Goal: Task Accomplishment & Management: Complete application form

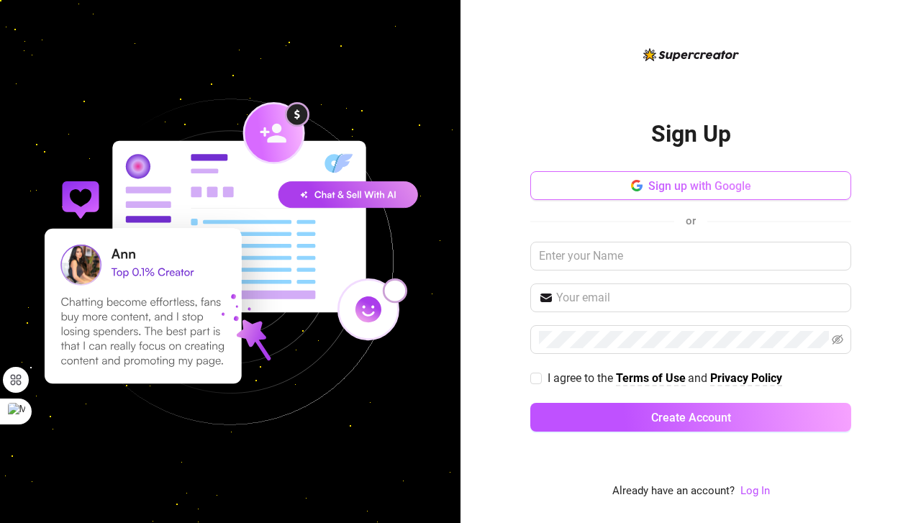
click at [692, 186] on span "Sign up with Google" at bounding box center [699, 186] width 103 height 14
click at [723, 193] on span "Sign up with Google" at bounding box center [699, 186] width 103 height 14
drag, startPoint x: 723, startPoint y: 194, endPoint x: 684, endPoint y: 362, distance: 172.8
click at [684, 362] on div "Sign up with Google or I agree to the Terms of Use and Privacy Policy Create Ac…" at bounding box center [690, 307] width 321 height 273
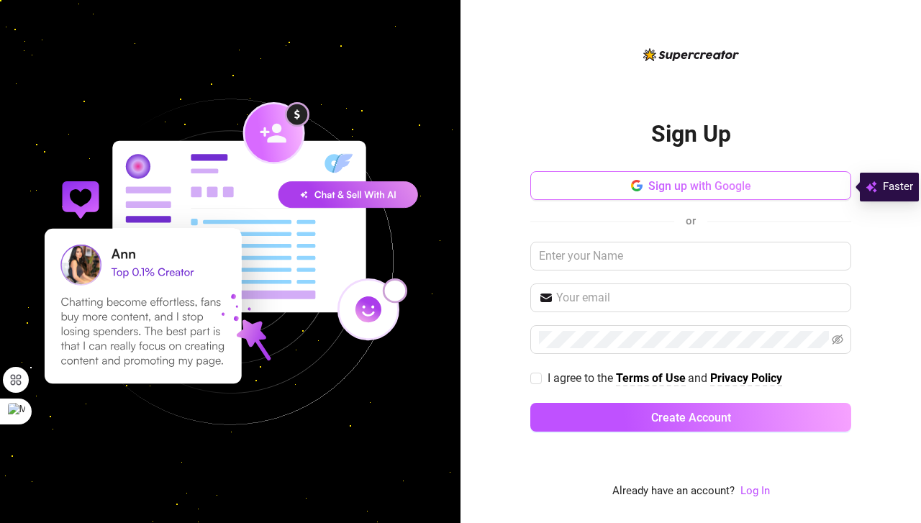
click at [600, 180] on button "Sign up with Google" at bounding box center [690, 185] width 321 height 29
click at [725, 196] on button "Sign up with Google" at bounding box center [690, 185] width 321 height 29
click at [716, 190] on span "Sign up with Google" at bounding box center [699, 186] width 103 height 14
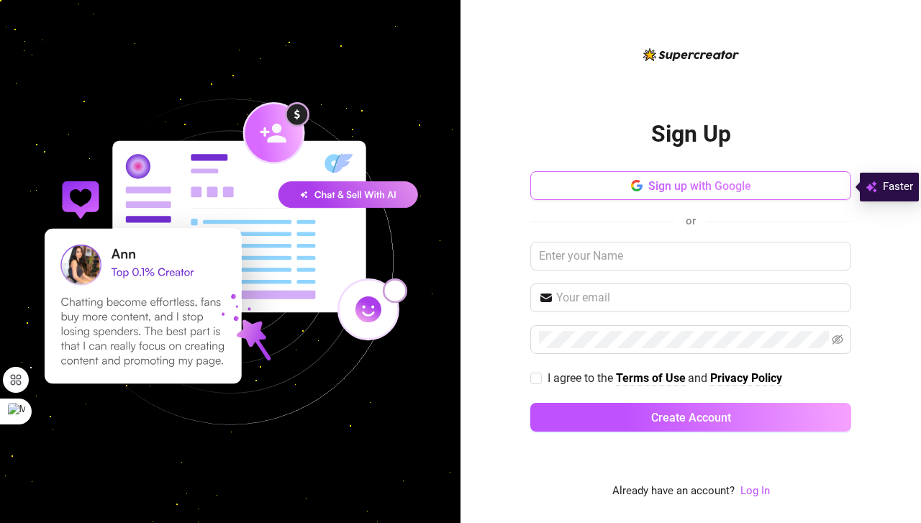
click at [716, 190] on span "Sign up with Google" at bounding box center [699, 186] width 103 height 14
click at [714, 191] on span "Sign up with Google" at bounding box center [699, 186] width 103 height 14
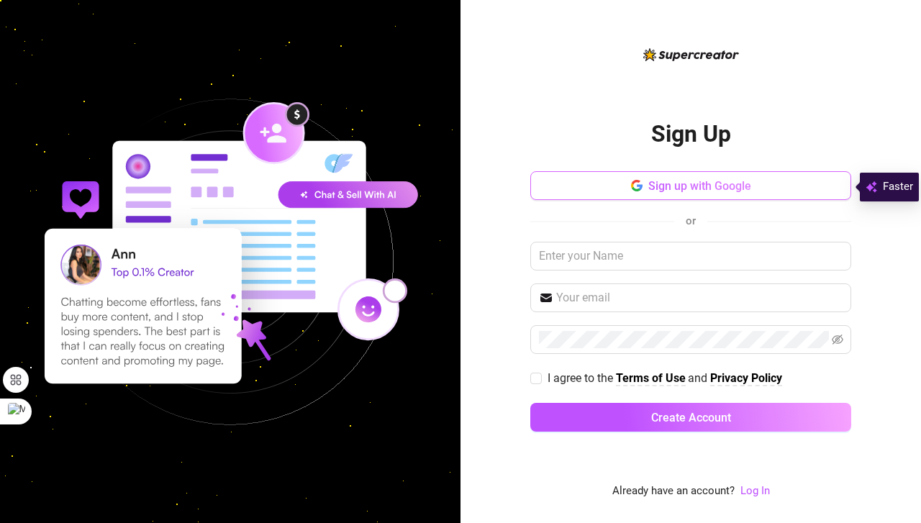
click at [714, 191] on span "Sign up with Google" at bounding box center [699, 186] width 103 height 14
drag, startPoint x: 714, startPoint y: 191, endPoint x: 649, endPoint y: 238, distance: 79.9
click at [649, 238] on div "Sign up with Google or I agree to the Terms of Use and Privacy Policy Create Ac…" at bounding box center [690, 307] width 321 height 273
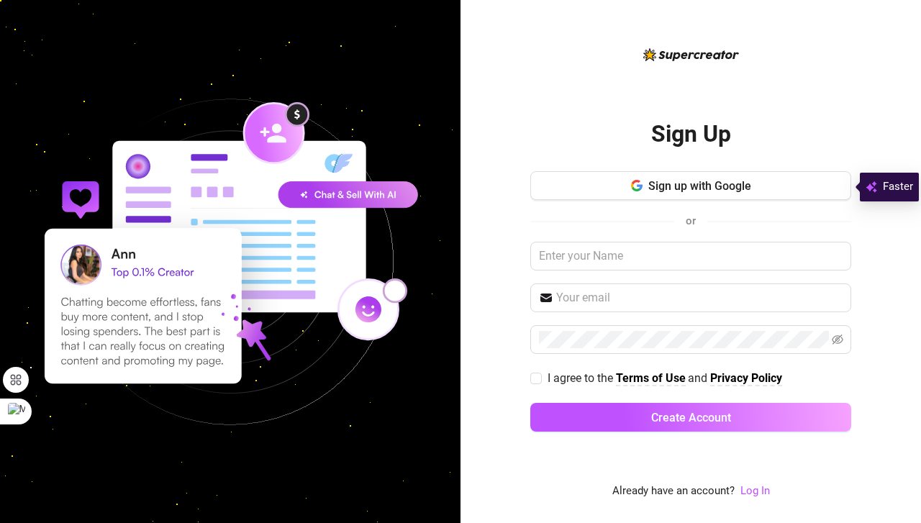
click at [649, 238] on div "Sign up with Google or I agree to the Terms of Use and Privacy Policy Create Ac…" at bounding box center [690, 307] width 321 height 273
click at [669, 194] on button "Sign up with Google" at bounding box center [690, 185] width 321 height 29
click at [729, 190] on span "Sign up with Google" at bounding box center [699, 186] width 103 height 14
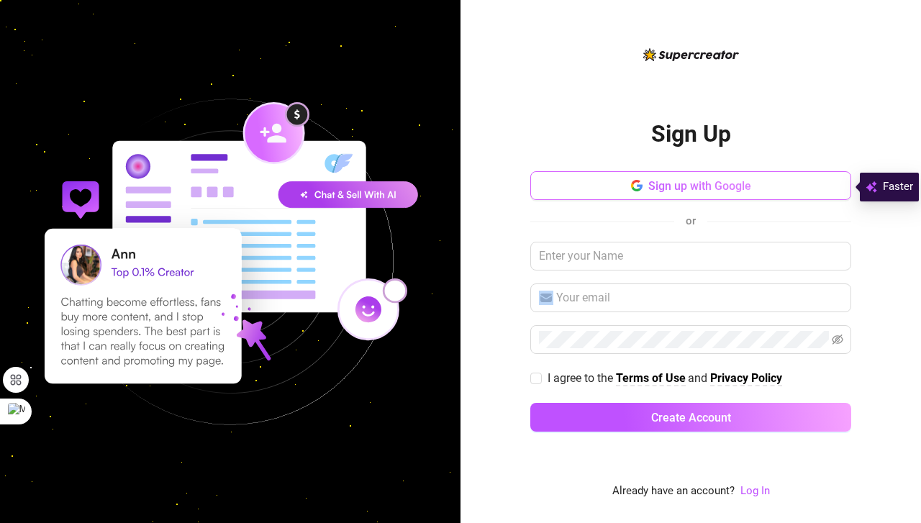
drag, startPoint x: 769, startPoint y: 193, endPoint x: 784, endPoint y: 194, distance: 15.9
click at [784, 194] on button "Sign up with Google" at bounding box center [690, 185] width 321 height 29
drag, startPoint x: 784, startPoint y: 194, endPoint x: 727, endPoint y: 173, distance: 61.2
click at [784, 194] on button "Sign up with Google" at bounding box center [690, 185] width 321 height 29
